Goal: Task Accomplishment & Management: Manage account settings

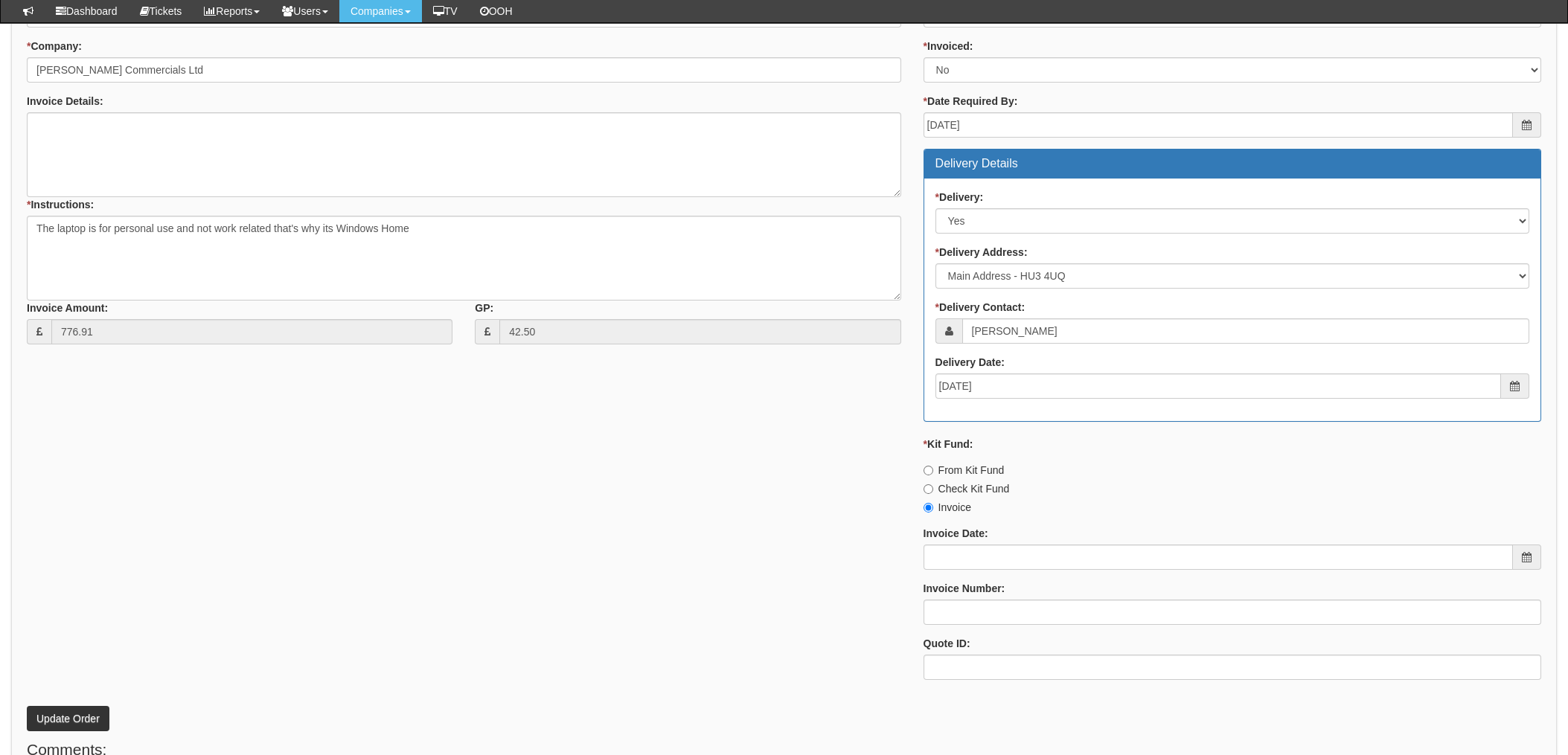
scroll to position [557, 0]
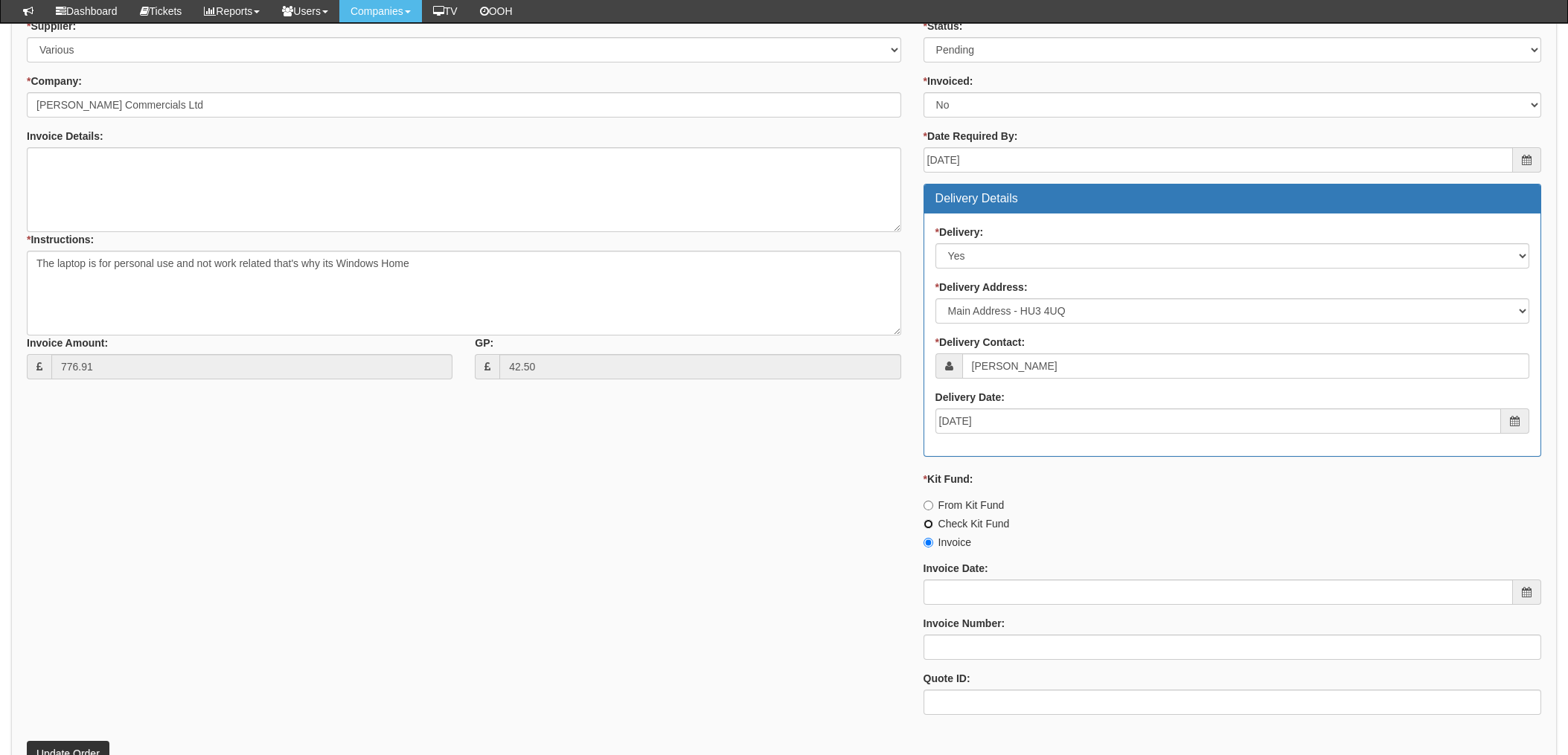
click at [927, 522] on input "Check Kit Fund" at bounding box center [928, 523] width 10 height 10
radio input "true"
click at [931, 504] on input "From Kit Fund" at bounding box center [928, 505] width 10 height 10
radio input "true"
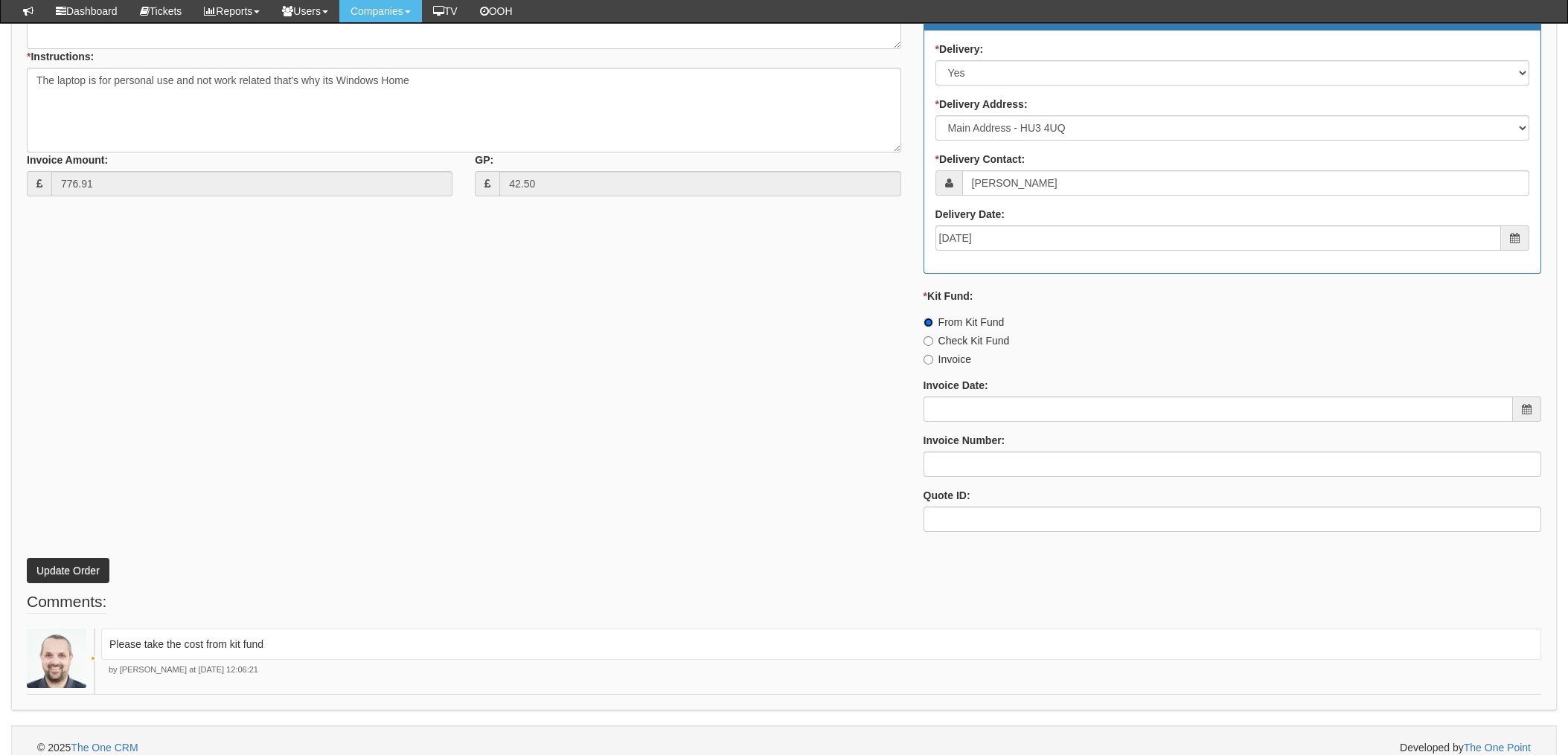
scroll to position [756, 0]
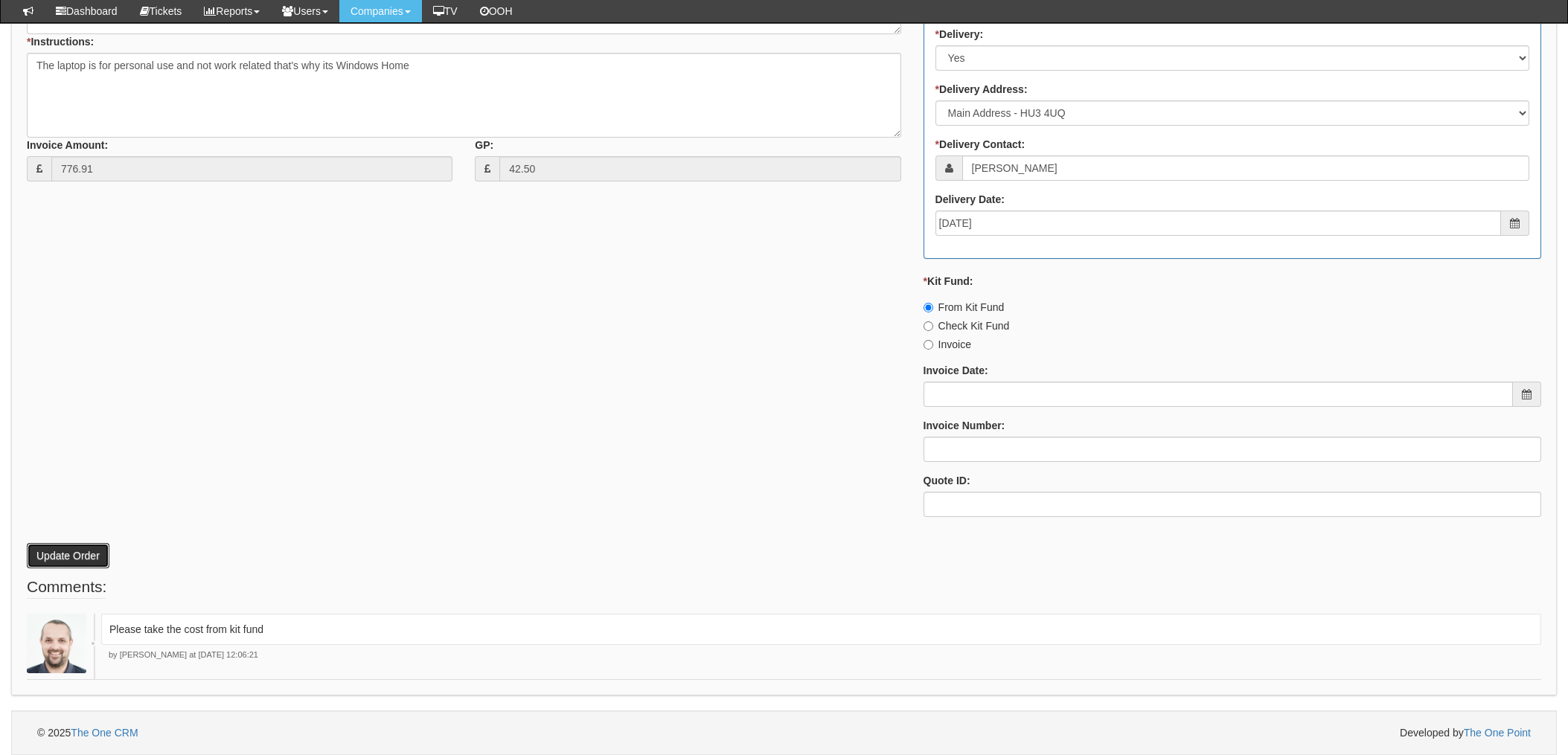
click at [62, 557] on button "Update Order" at bounding box center [68, 555] width 83 height 25
